Goal: Task Accomplishment & Management: Use online tool/utility

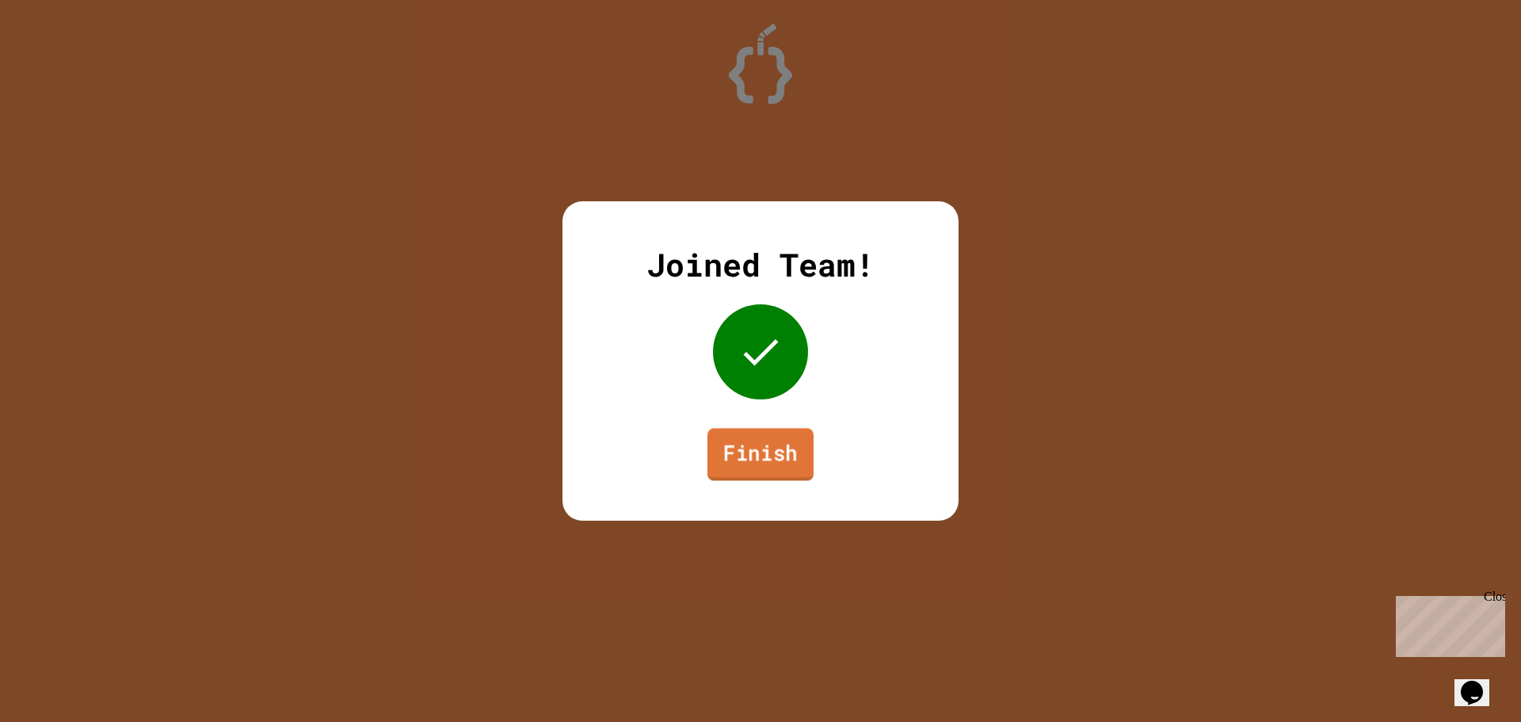
click at [779, 473] on link "Finish" at bounding box center [760, 454] width 106 height 52
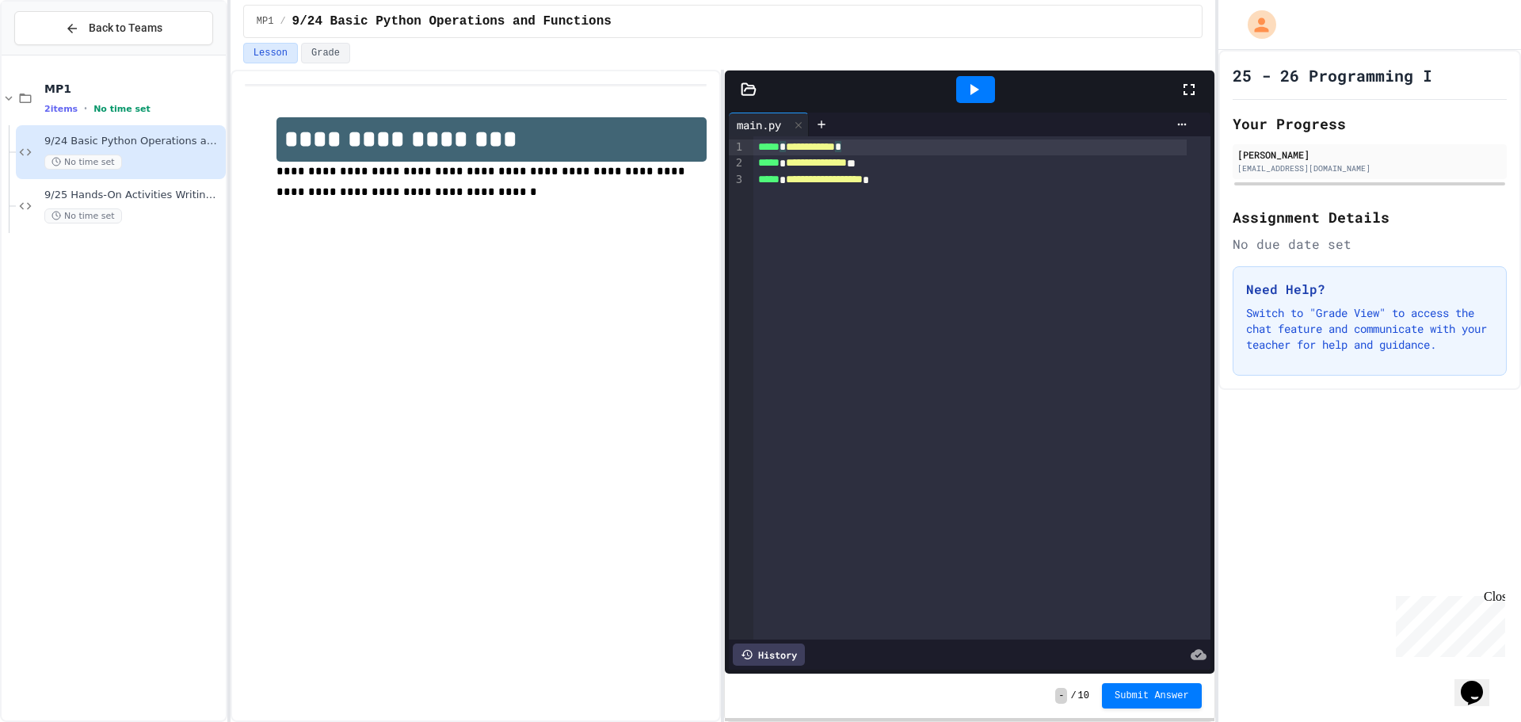
click at [1007, 148] on div "**********" at bounding box center [970, 147] width 434 height 16
click at [330, 51] on button "Grade" at bounding box center [325, 53] width 49 height 21
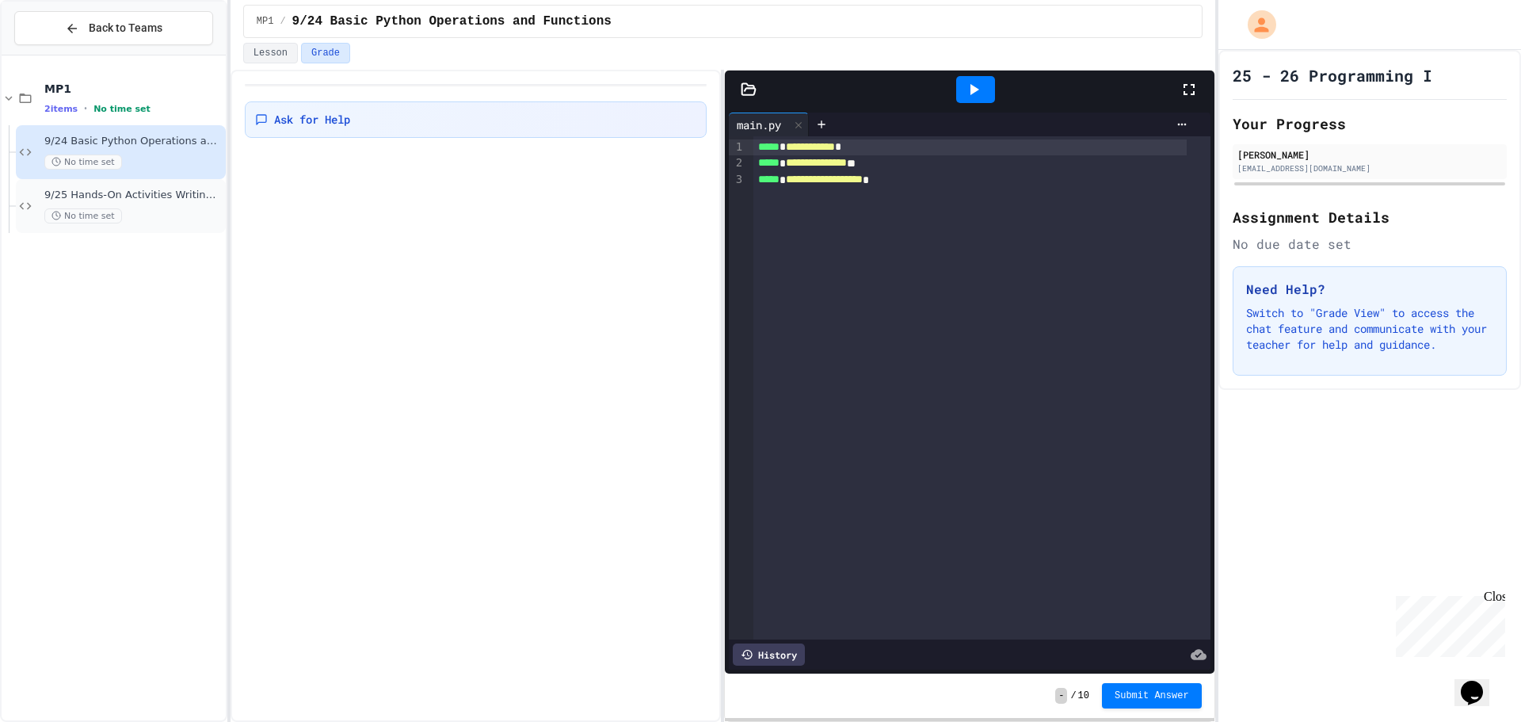
click at [166, 206] on div "9/25 Hands-On Activities Writing Python Expressions No time set" at bounding box center [133, 206] width 178 height 35
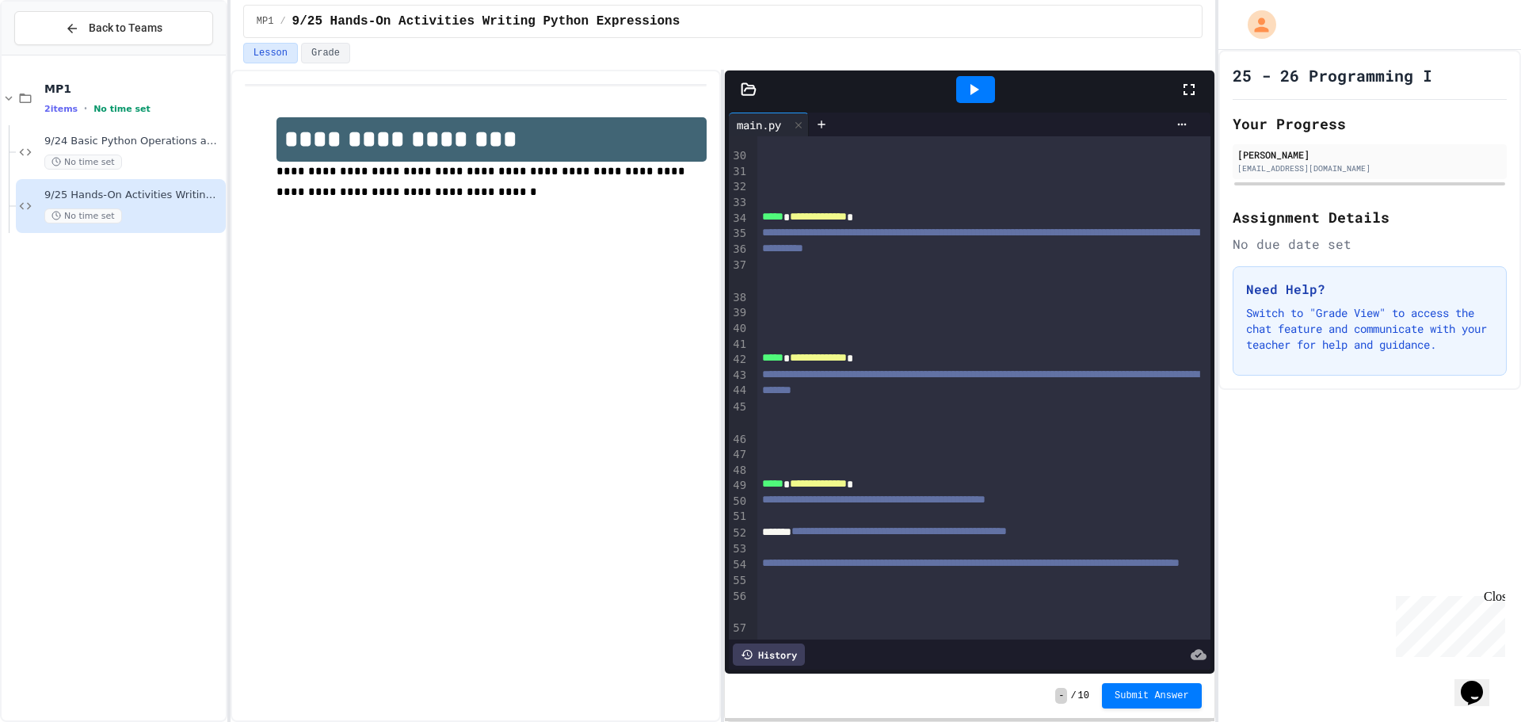
scroll to position [509, 0]
click at [868, 272] on div at bounding box center [983, 265] width 453 height 16
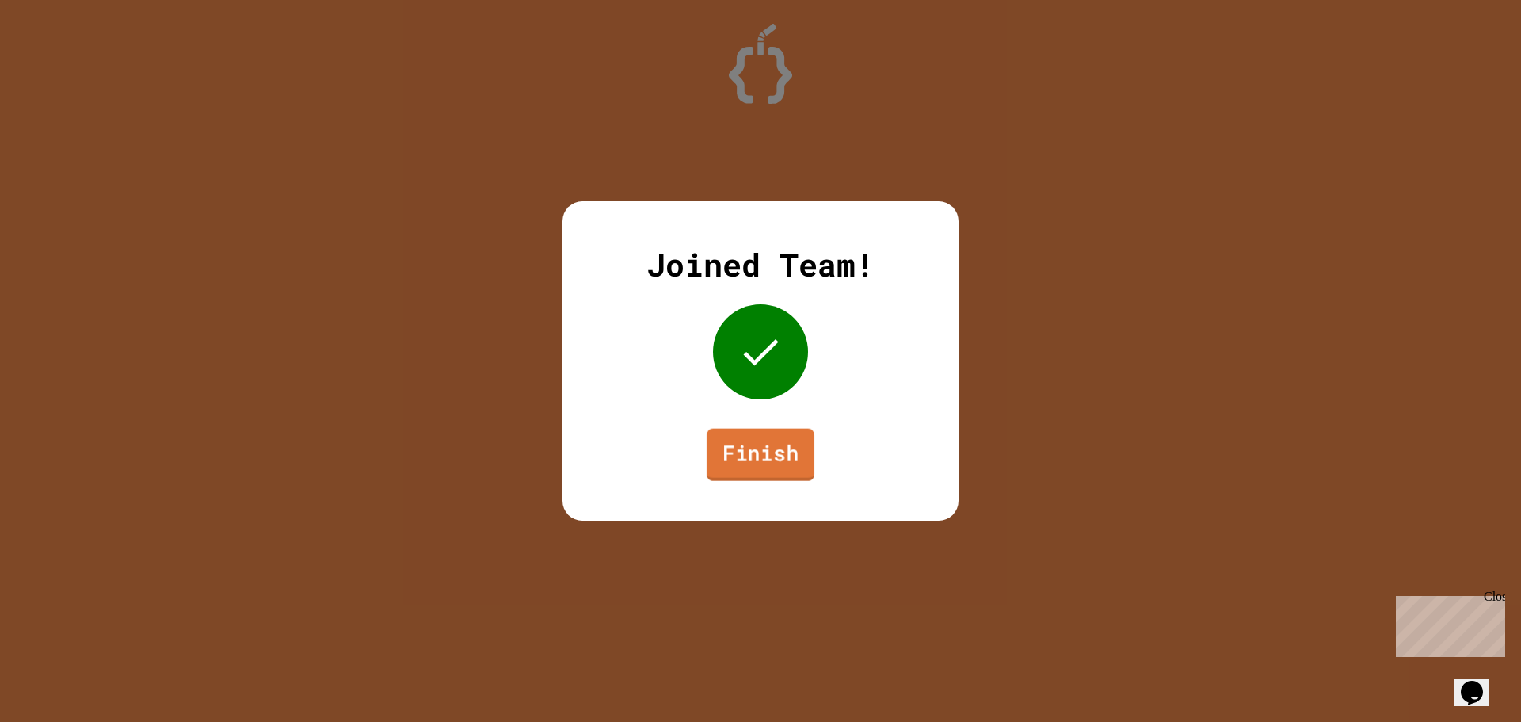
click at [794, 460] on link "Finish" at bounding box center [761, 455] width 108 height 52
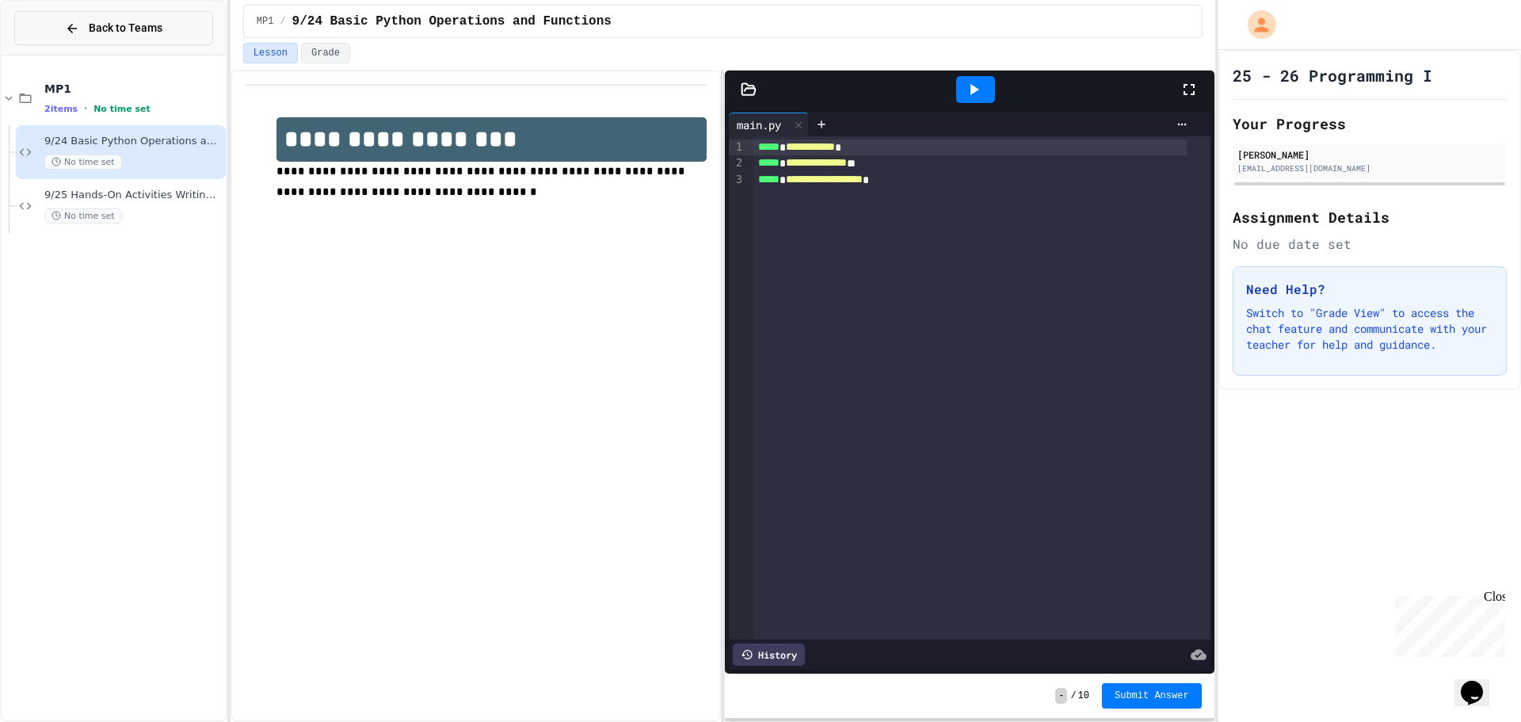
click at [189, 44] on button "Back to Teams" at bounding box center [113, 28] width 199 height 34
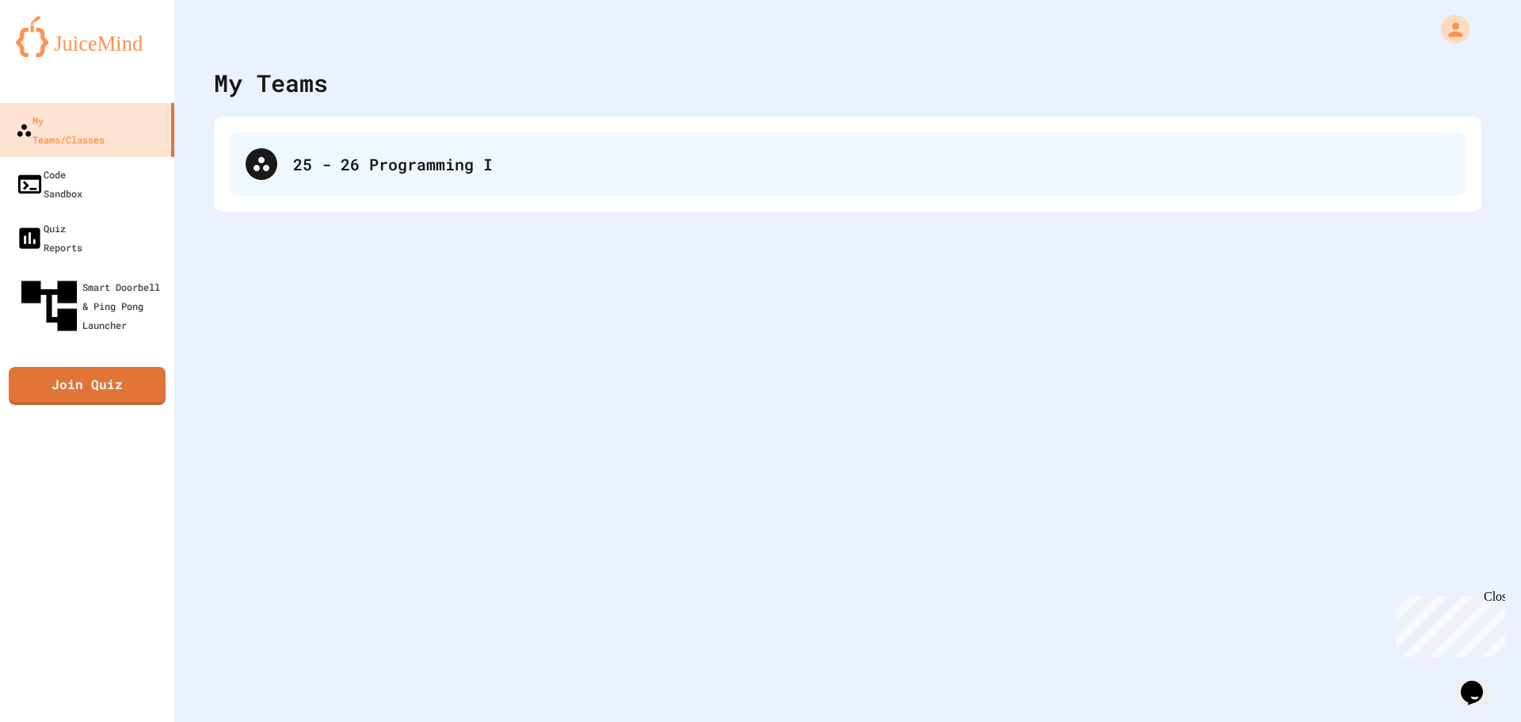
click at [310, 167] on div "25 - 26 Programming I" at bounding box center [871, 164] width 1156 height 24
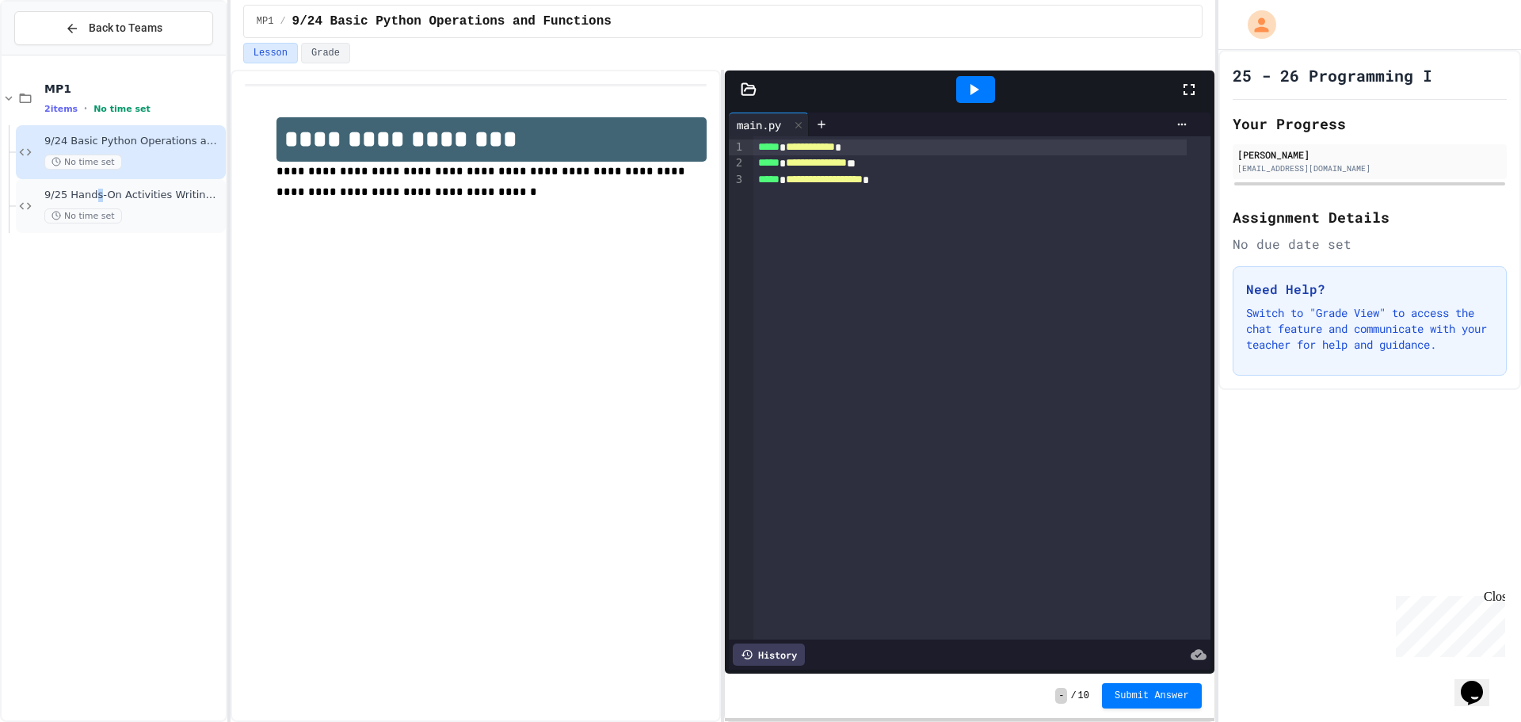
click at [97, 197] on span "9/25 Hands-On Activities Writing Python Expressions" at bounding box center [133, 195] width 178 height 13
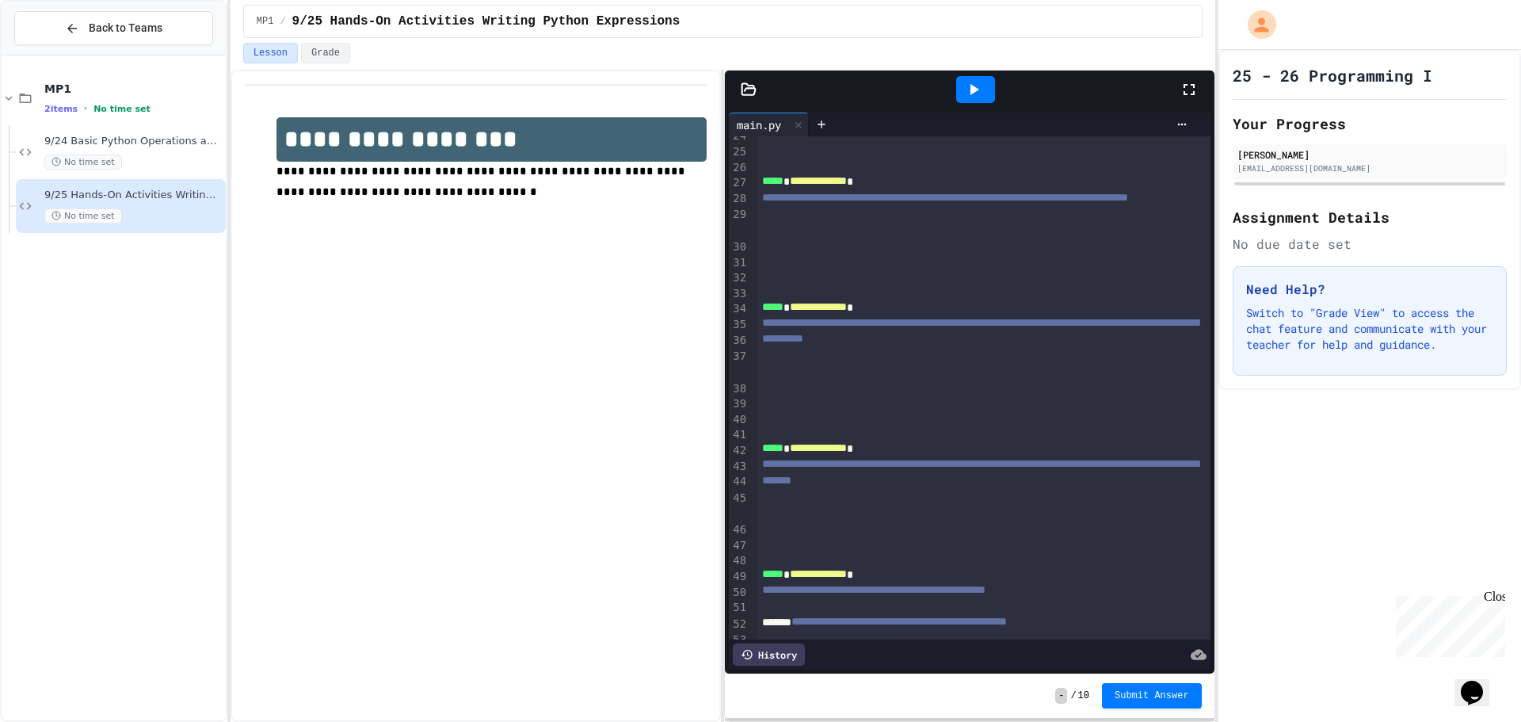
scroll to position [509, 0]
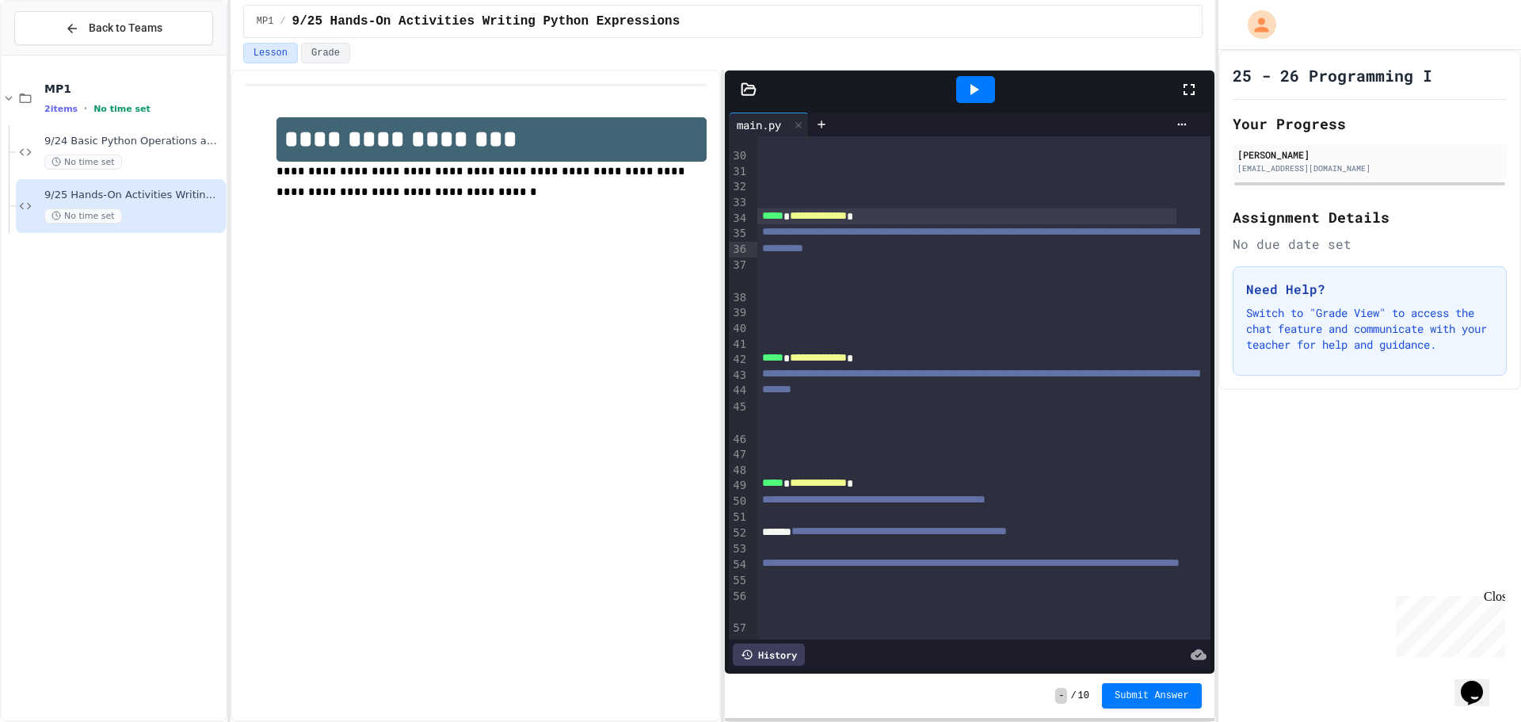
click at [851, 217] on div "**********" at bounding box center [966, 216] width 419 height 16
